Goal: Navigation & Orientation: Find specific page/section

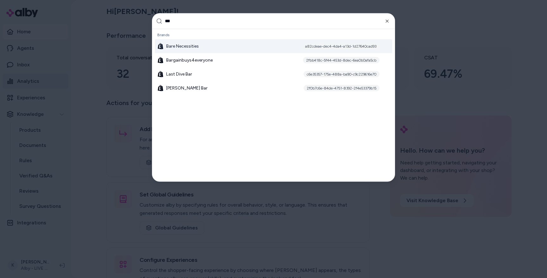
type input "****"
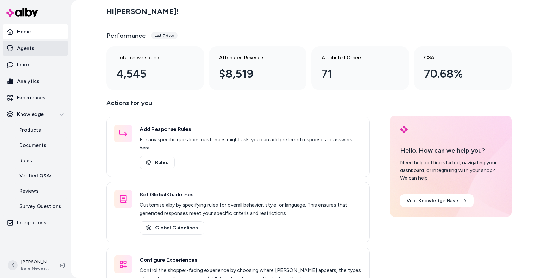
click at [35, 50] on link "Agents" at bounding box center [36, 48] width 66 height 15
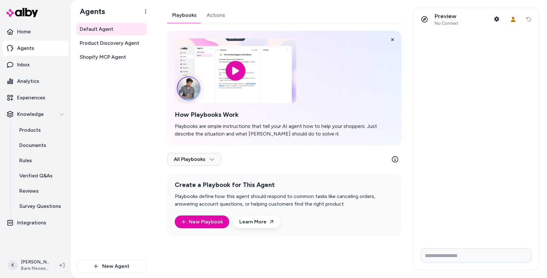
click at [216, 17] on link "Actions" at bounding box center [216, 15] width 29 height 15
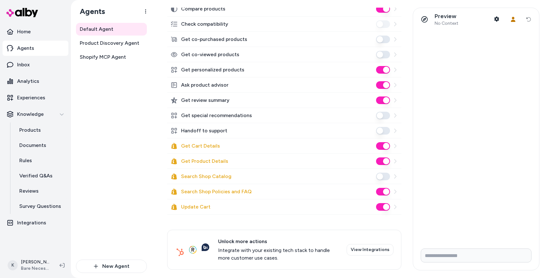
scroll to position [141, 0]
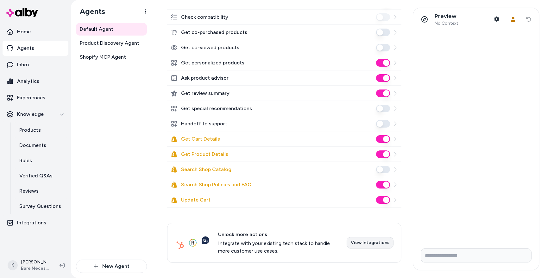
click at [377, 243] on link "View Integrations" at bounding box center [370, 242] width 47 height 11
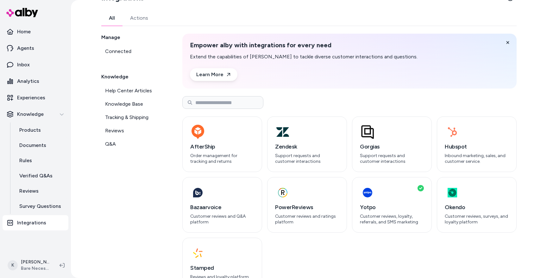
scroll to position [31, 0]
